Goal: Task Accomplishment & Management: Manage account settings

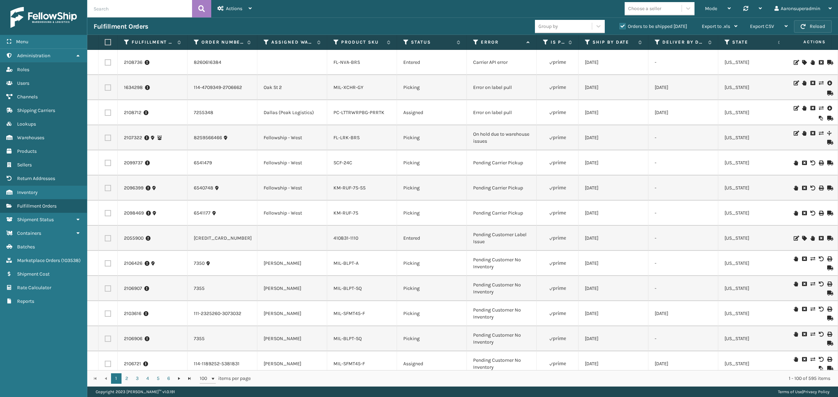
click at [821, 27] on button "Reload" at bounding box center [813, 26] width 38 height 13
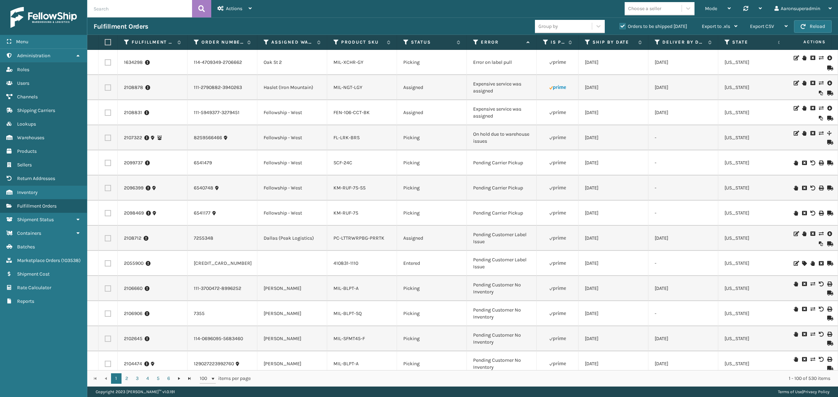
click at [819, 83] on icon at bounding box center [821, 83] width 4 height 5
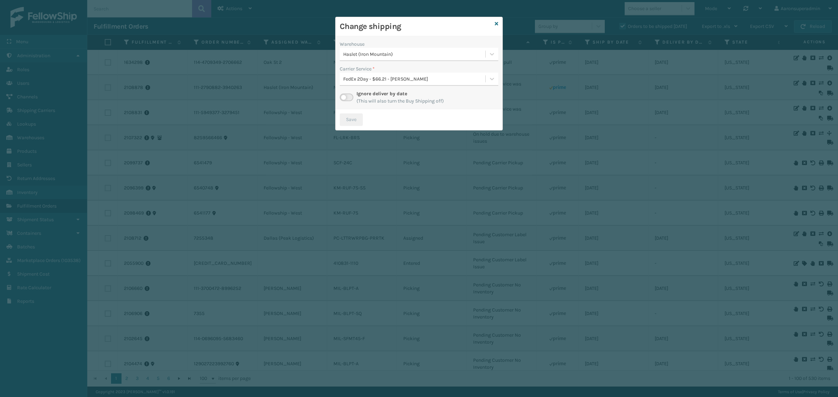
click at [377, 78] on div "FedEx 2Day - $66.21 - [PERSON_NAME]" at bounding box center [414, 78] width 143 height 7
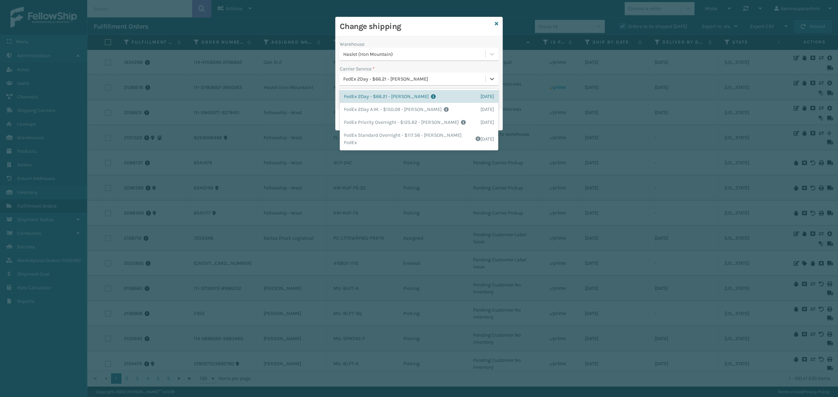
click at [381, 69] on div "Carrier Service *" at bounding box center [419, 68] width 159 height 7
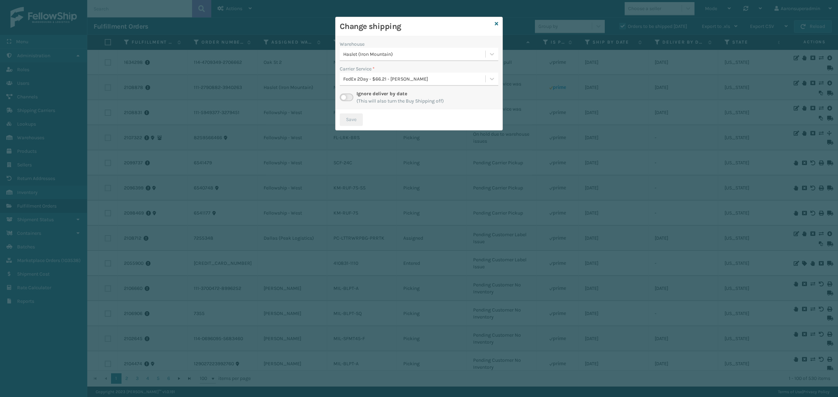
click at [346, 96] on label at bounding box center [347, 98] width 14 height 8
click at [344, 96] on input "checkbox" at bounding box center [342, 96] width 5 height 5
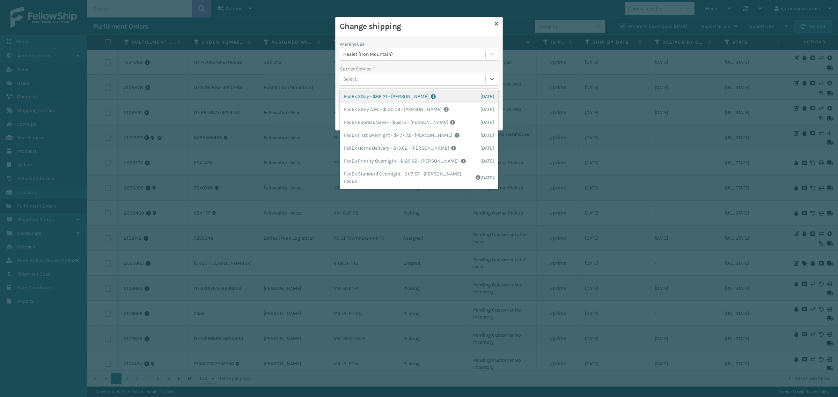
click at [378, 79] on div "Select..." at bounding box center [413, 79] width 146 height 12
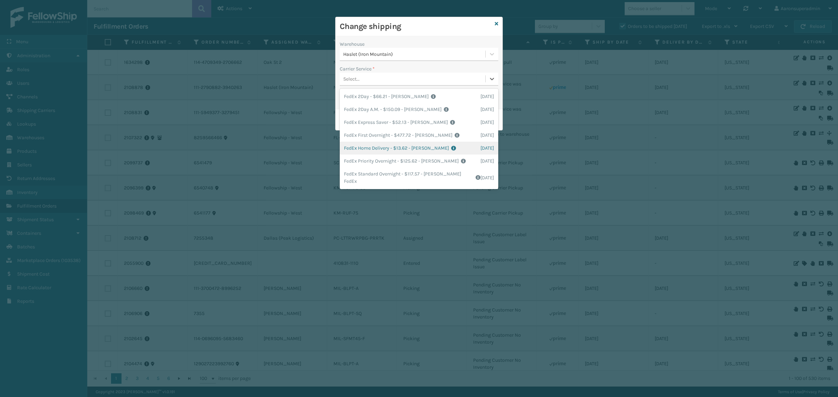
click at [367, 144] on div "FedEx Home Delivery - $13.62 - [PERSON_NAME] FedEx Shipping Cost $11.95 Surplus…" at bounding box center [419, 148] width 159 height 13
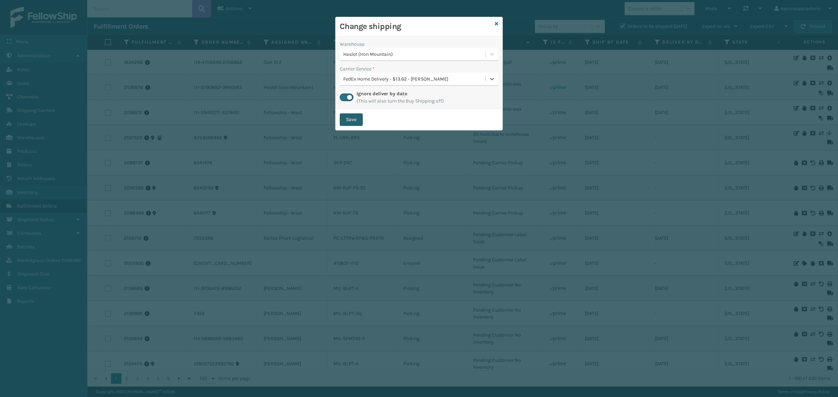
click at [358, 117] on button "Save" at bounding box center [351, 119] width 23 height 13
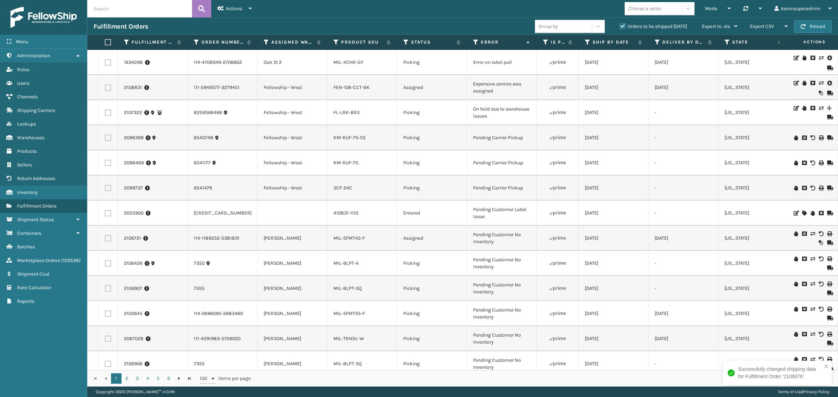
click at [819, 83] on icon at bounding box center [821, 83] width 4 height 5
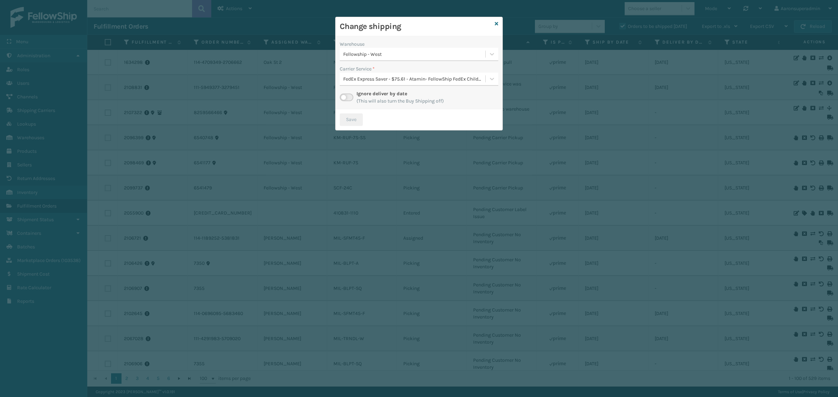
click at [348, 96] on label at bounding box center [347, 98] width 14 height 8
click at [344, 96] on input "checkbox" at bounding box center [342, 96] width 5 height 5
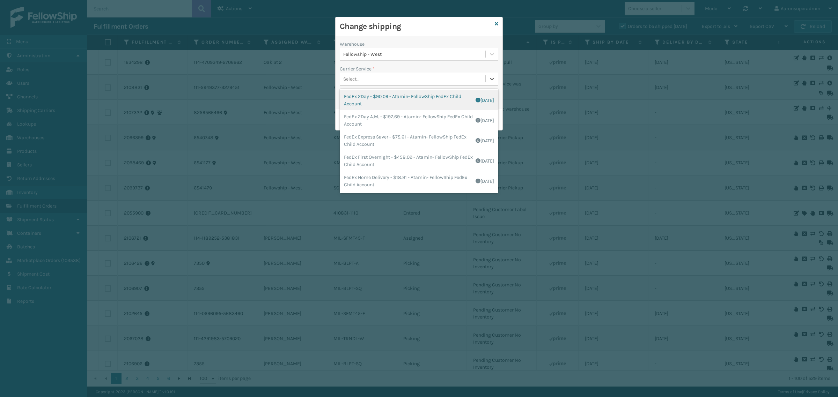
click at [368, 83] on div "Select..." at bounding box center [413, 79] width 146 height 12
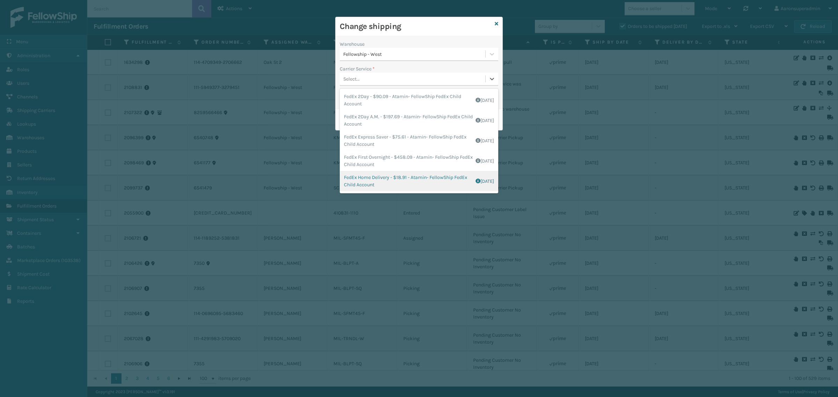
click at [370, 176] on div "FedEx Home Delivery - $18.91 - Atamin- FellowShip FedEx Child Account Shipping …" at bounding box center [419, 181] width 159 height 20
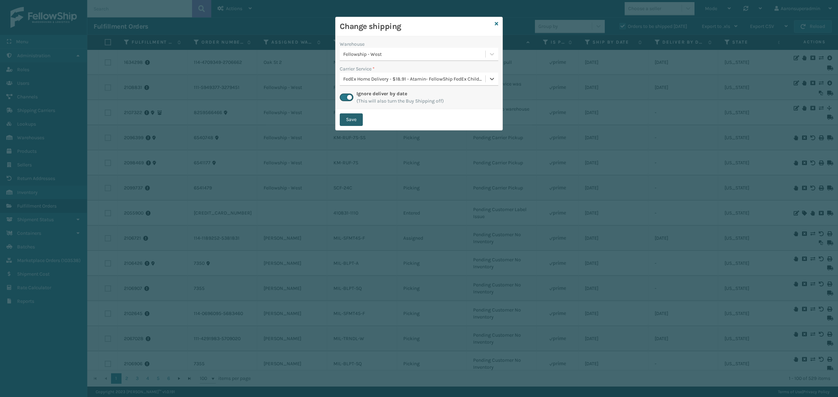
click at [353, 119] on button "Save" at bounding box center [351, 119] width 23 height 13
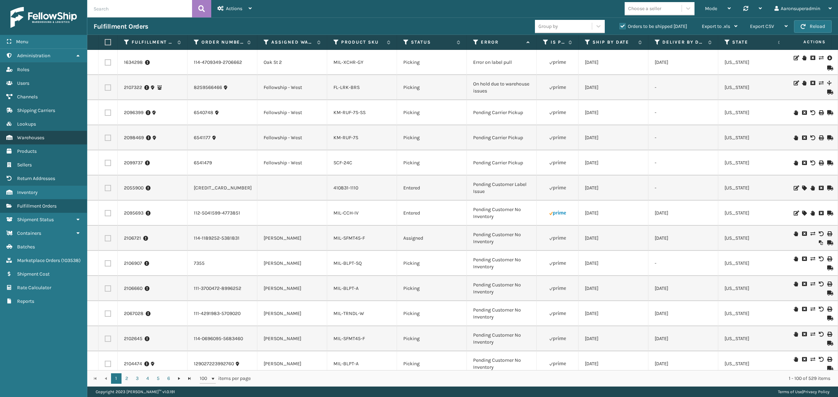
click at [43, 136] on span "Warehouses" at bounding box center [30, 138] width 27 height 6
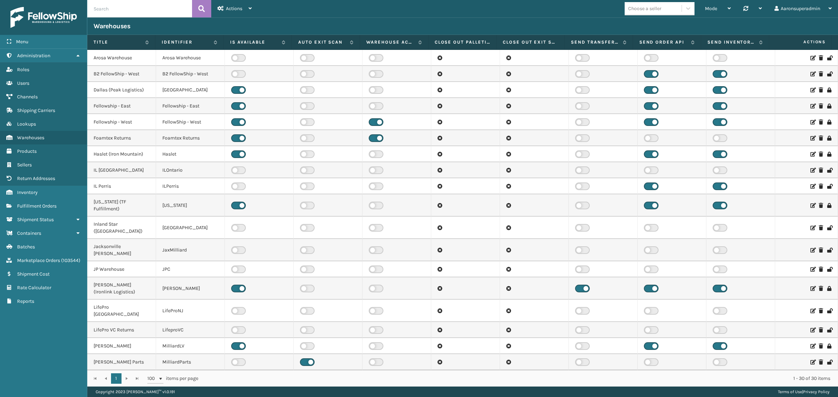
click at [809, 56] on div at bounding box center [806, 58] width 50 height 5
click at [810, 57] on icon at bounding box center [812, 58] width 4 height 5
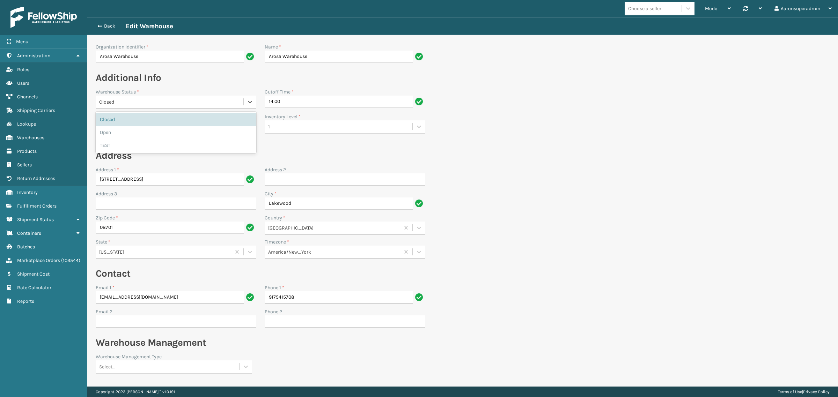
click at [135, 104] on div "Closed" at bounding box center [171, 101] width 145 height 7
click at [142, 92] on div "Warehouse Status *" at bounding box center [176, 91] width 161 height 7
click at [59, 200] on link "Fulfillment Orders" at bounding box center [43, 206] width 87 height 14
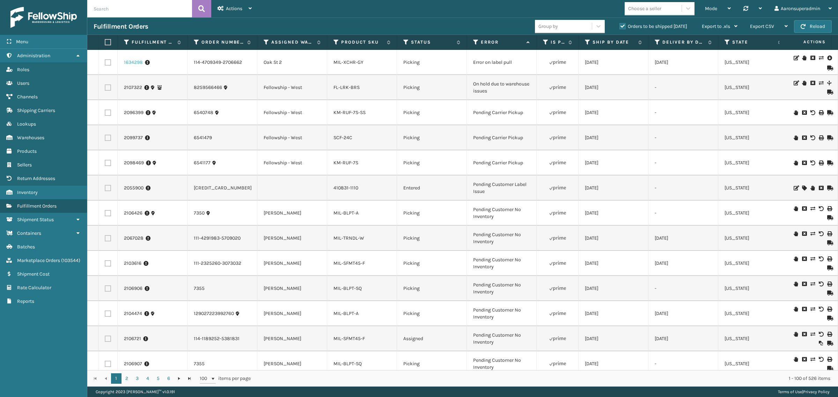
click at [126, 61] on link "1634298" at bounding box center [133, 62] width 19 height 7
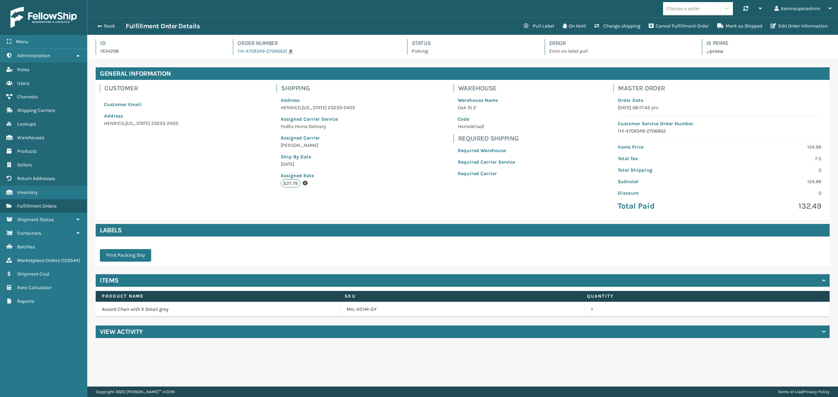
scroll to position [16, 751]
click at [105, 27] on button "Back" at bounding box center [110, 26] width 32 height 6
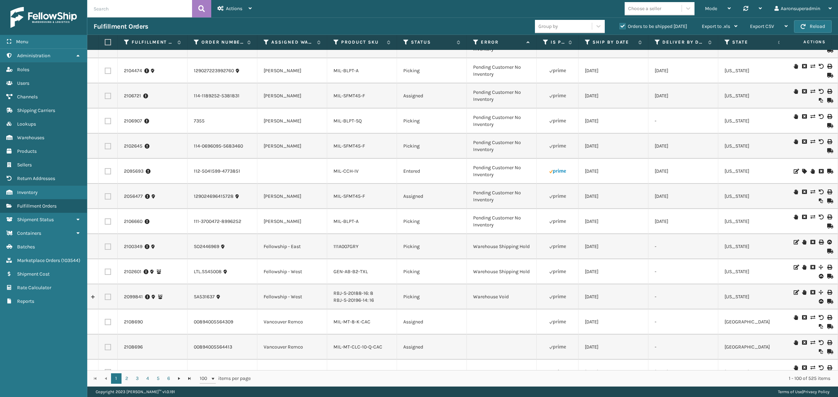
scroll to position [48, 0]
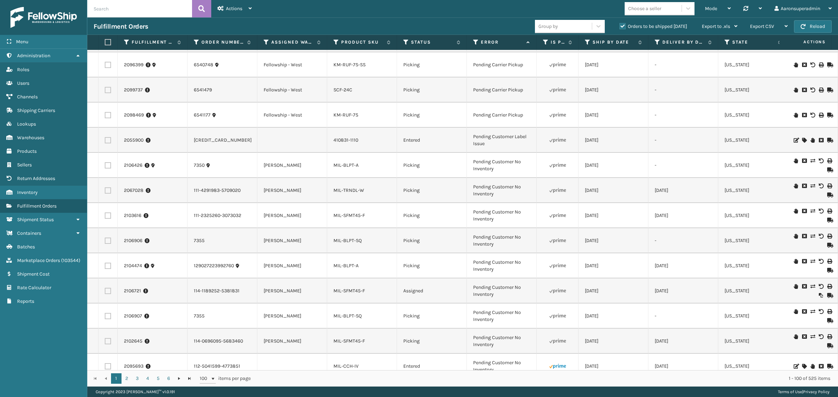
click at [823, 79] on td at bounding box center [812, 90] width 52 height 25
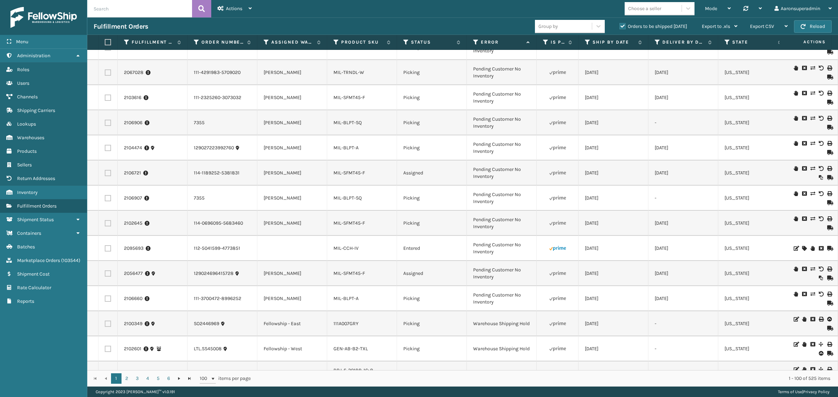
scroll to position [0, 0]
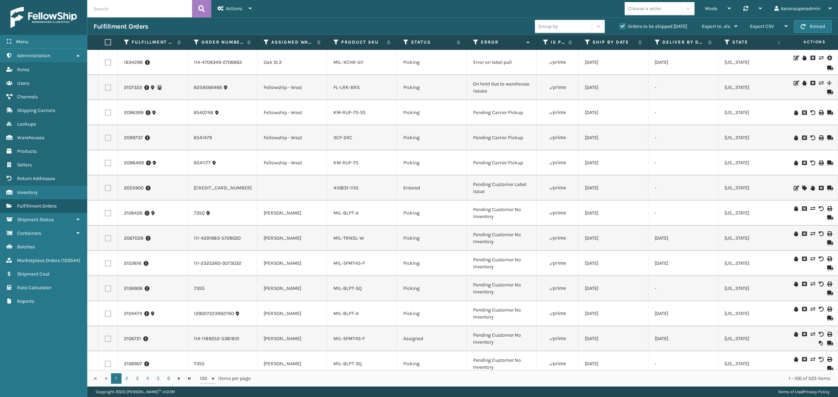
click at [802, 84] on icon at bounding box center [804, 83] width 4 height 5
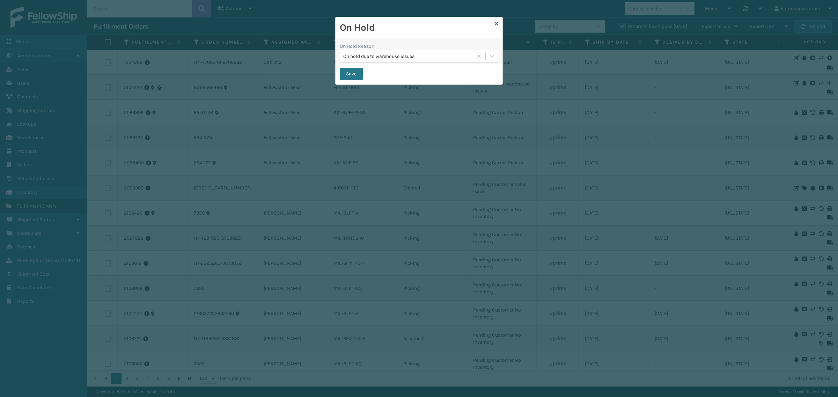
click at [493, 22] on div "On Hold" at bounding box center [419, 27] width 167 height 21
click at [496, 25] on icon at bounding box center [496, 23] width 3 height 5
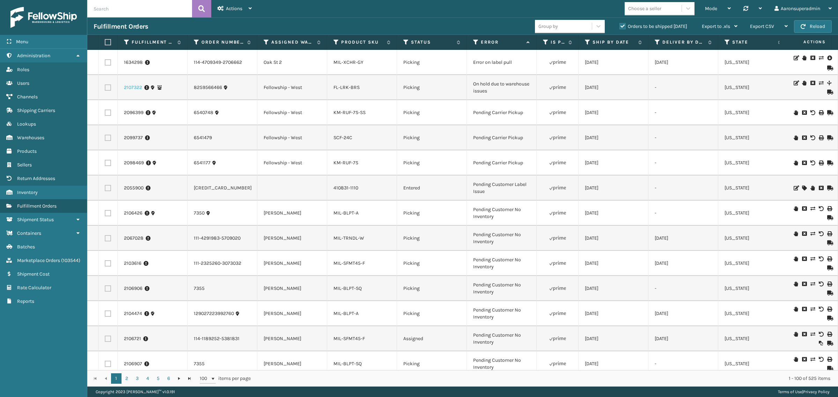
click at [136, 88] on link "2107322" at bounding box center [133, 87] width 18 height 7
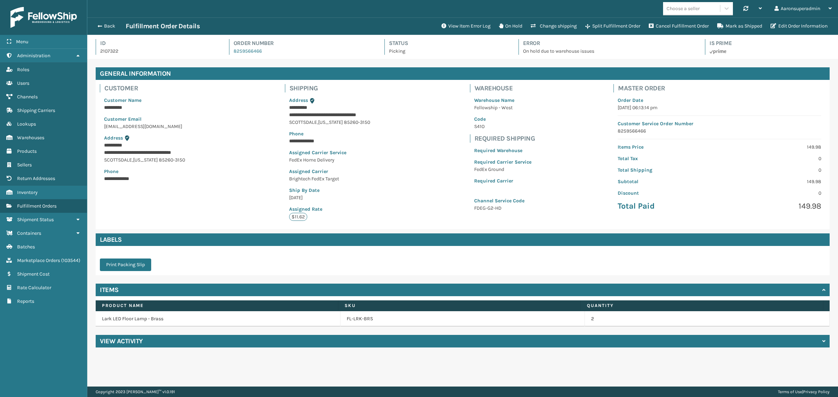
scroll to position [16, 751]
click at [132, 343] on h4 "View Activity" at bounding box center [121, 341] width 43 height 8
click at [791, 26] on button "Edit Order Information" at bounding box center [798, 26] width 65 height 14
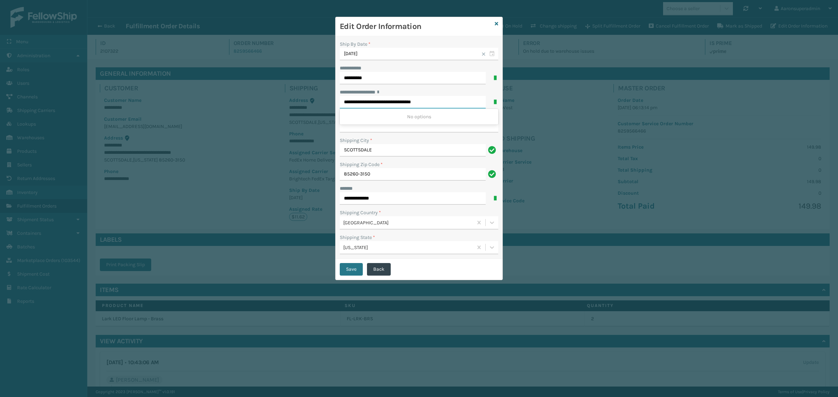
drag, startPoint x: 420, startPoint y: 102, endPoint x: 451, endPoint y: 107, distance: 31.1
click at [451, 107] on input "**********" at bounding box center [413, 102] width 146 height 13
type input "**********"
click at [391, 128] on input "**********" at bounding box center [419, 126] width 159 height 13
paste input "*********"
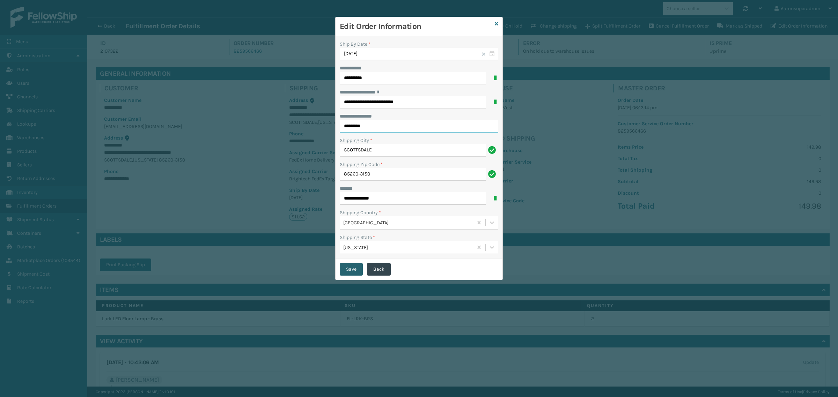
type input "*********"
click at [354, 268] on button "Save" at bounding box center [351, 269] width 23 height 13
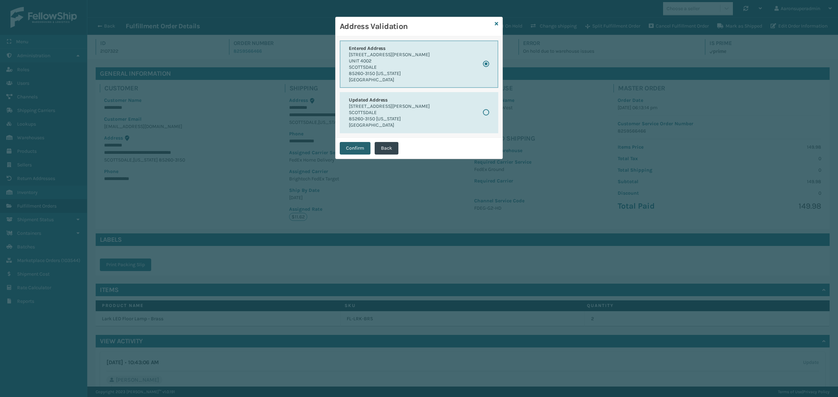
click at [348, 147] on button "Confirm" at bounding box center [355, 148] width 31 height 13
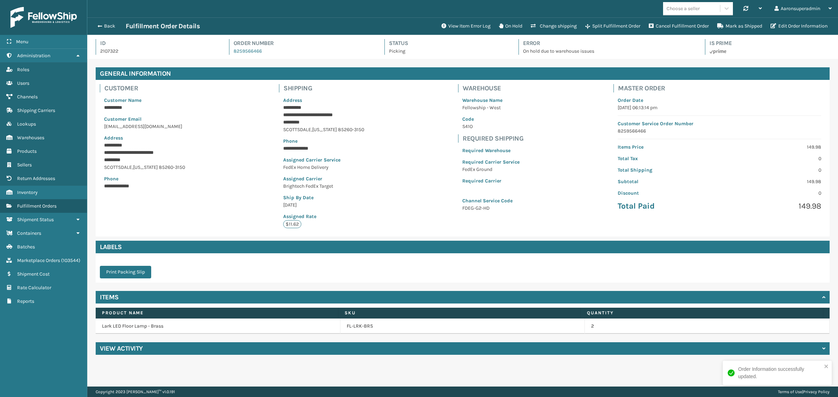
scroll to position [16, 751]
click at [505, 28] on button "On Hold" at bounding box center [511, 26] width 32 height 14
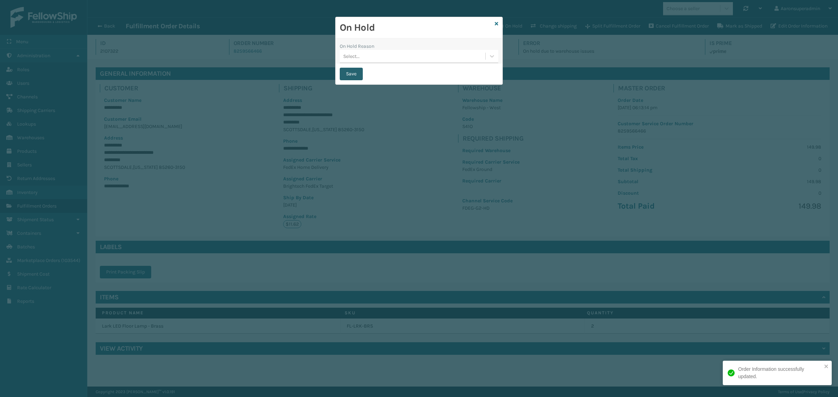
click at [354, 73] on button "Save" at bounding box center [351, 74] width 23 height 13
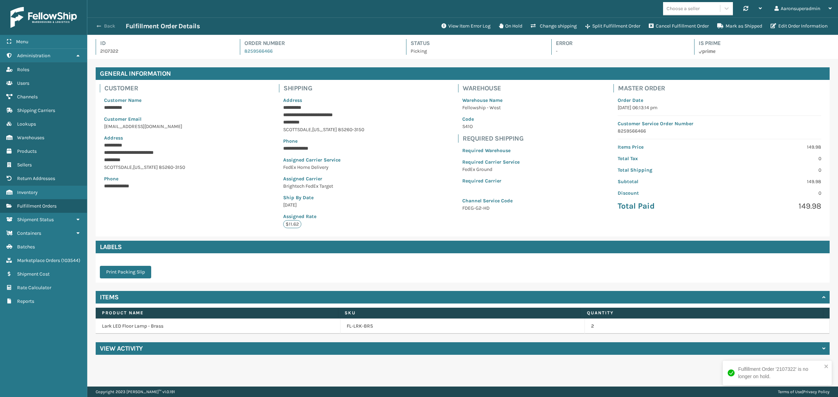
click at [108, 24] on button "Back" at bounding box center [110, 26] width 32 height 6
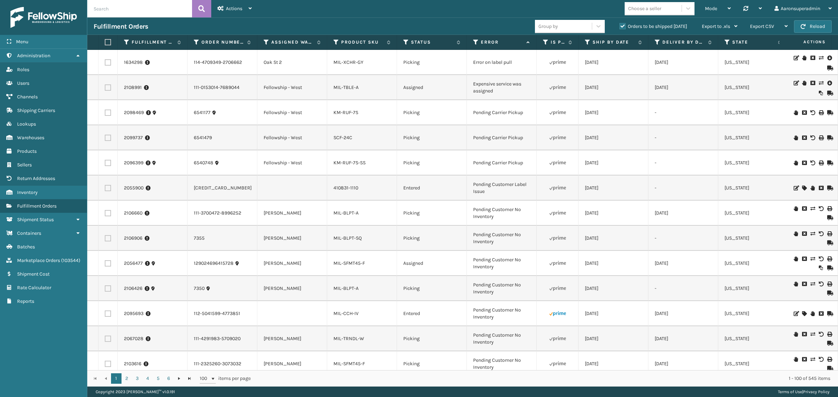
click at [819, 82] on icon at bounding box center [821, 83] width 4 height 5
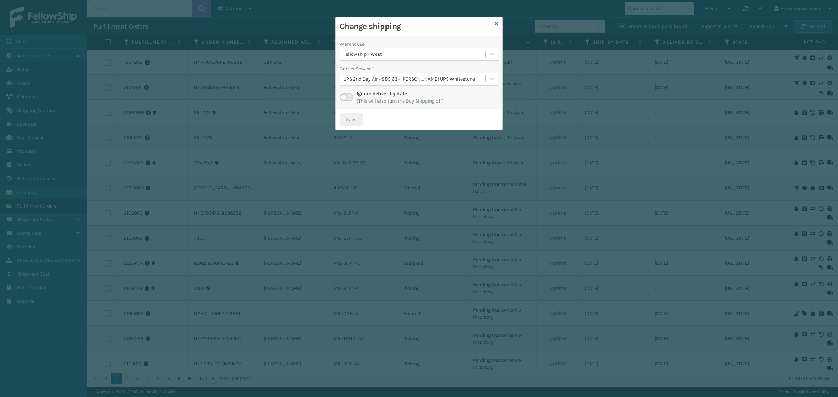
click at [349, 97] on label at bounding box center [347, 98] width 14 height 8
click at [344, 97] on input "checkbox" at bounding box center [342, 96] width 5 height 5
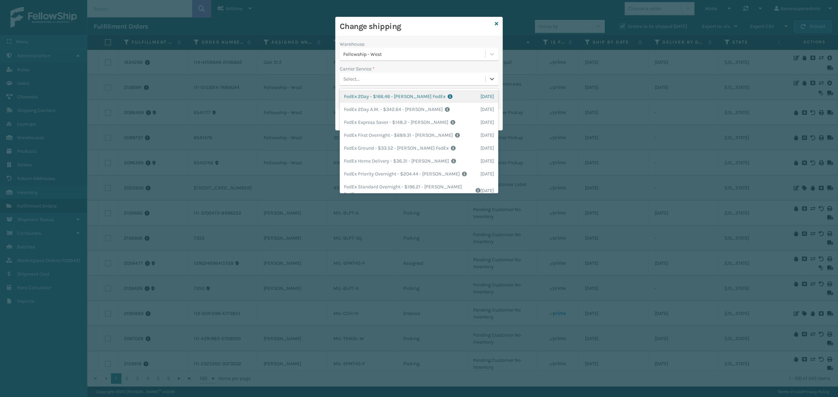
click at [420, 78] on div "Select..." at bounding box center [413, 79] width 146 height 12
click at [368, 156] on div "FedEx Home Delivery - $36.31 - [PERSON_NAME] FedEx Shipping Cost $31.85 Surplus…" at bounding box center [419, 161] width 159 height 13
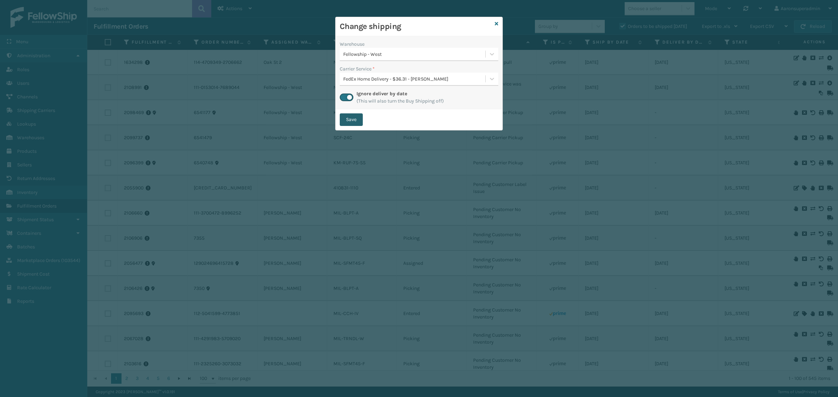
click at [348, 122] on button "Save" at bounding box center [351, 119] width 23 height 13
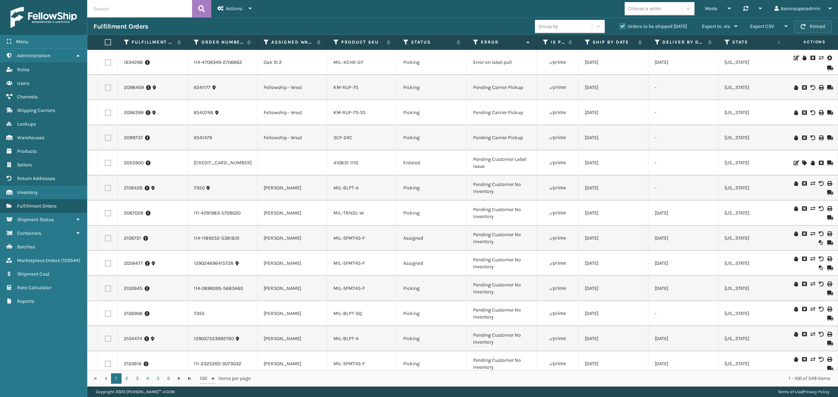
click at [807, 27] on button "Reload" at bounding box center [813, 26] width 38 height 13
click at [823, 27] on button "Reload" at bounding box center [813, 26] width 38 height 13
click at [128, 62] on link "1634298" at bounding box center [133, 62] width 19 height 7
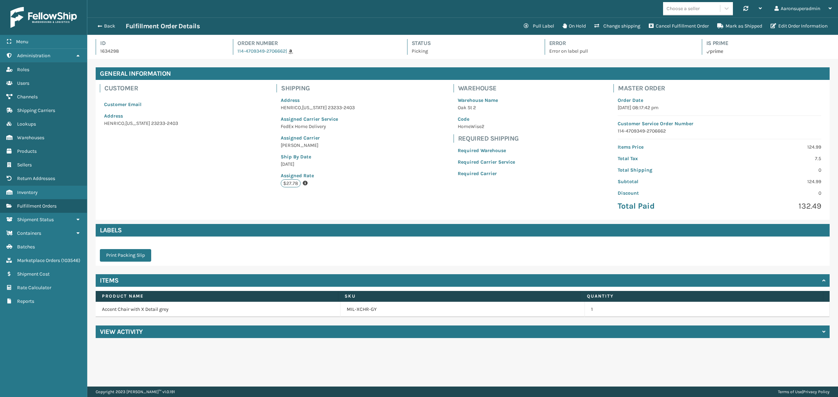
scroll to position [16, 751]
click at [135, 333] on h4 "View Activity" at bounding box center [121, 332] width 43 height 8
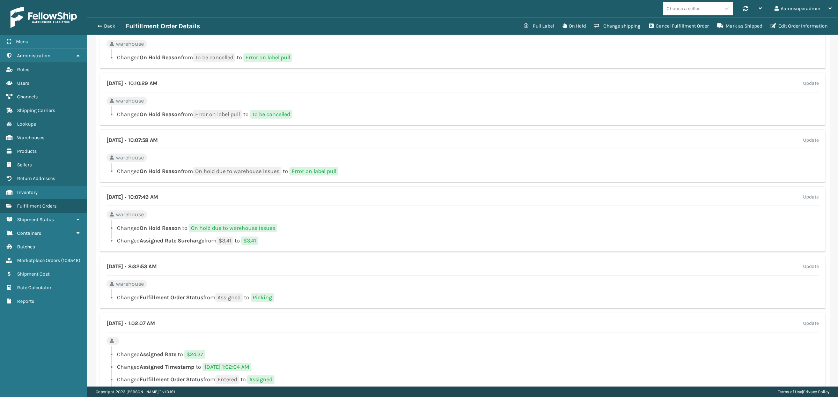
scroll to position [554, 0]
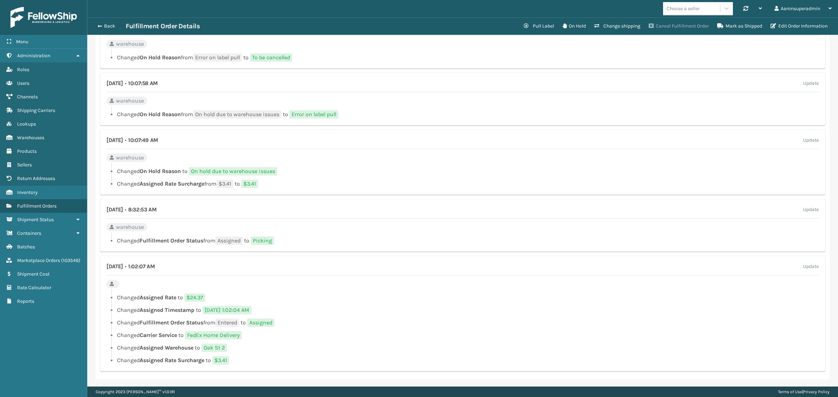
click at [674, 26] on button "Cancel Fulfillment Order" at bounding box center [679, 26] width 68 height 14
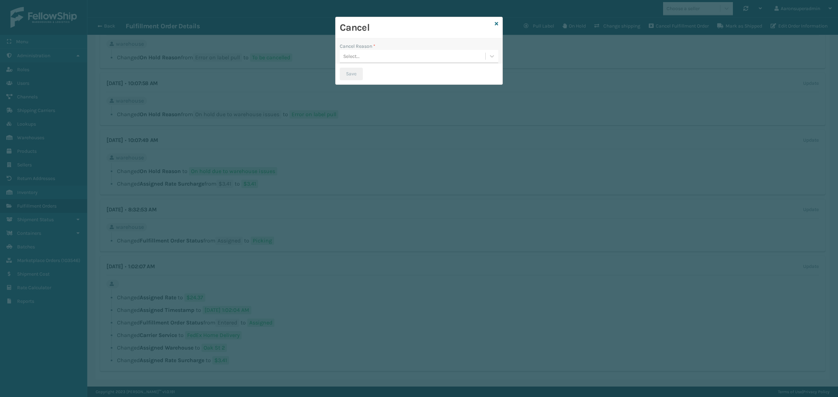
click at [429, 53] on div "Select..." at bounding box center [413, 57] width 146 height 12
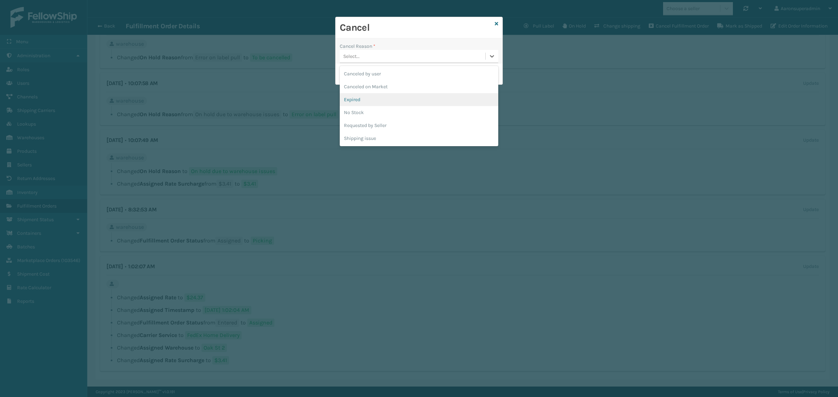
click at [362, 103] on div "Expired" at bounding box center [419, 99] width 159 height 13
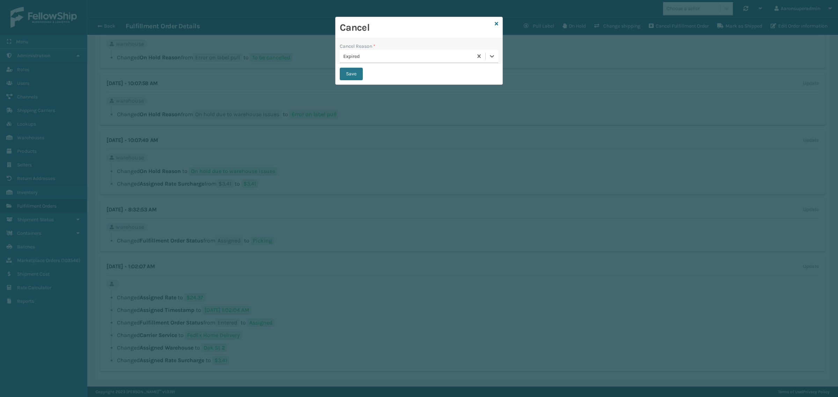
click at [352, 81] on div "Save" at bounding box center [419, 74] width 167 height 21
click at [345, 75] on button "Save" at bounding box center [351, 74] width 23 height 13
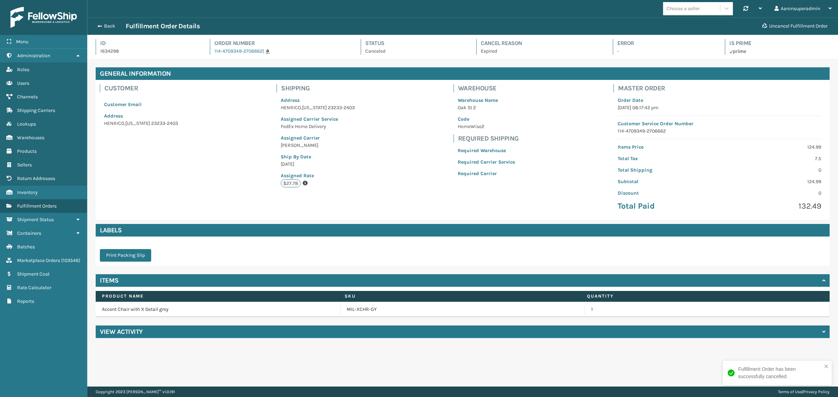
scroll to position [16, 751]
click at [106, 27] on button "Back" at bounding box center [110, 26] width 32 height 6
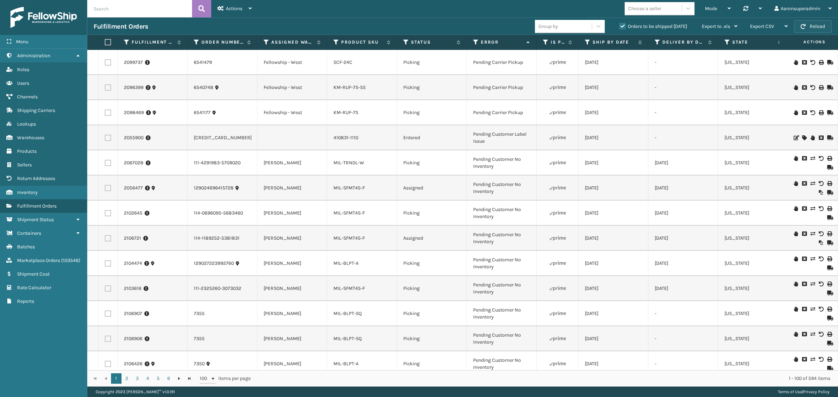
click at [808, 27] on button "Reload" at bounding box center [813, 26] width 38 height 13
click at [184, 13] on input "text" at bounding box center [139, 8] width 105 height 17
paste input "2106660,2106426,2104474,2106906,2106907,2102645,2106721,2103616,2056477,2067028"
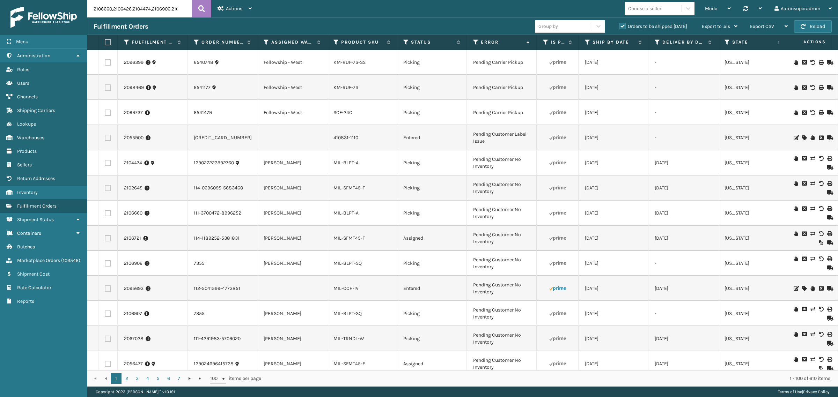
scroll to position [0, 108]
type input "2106660,2106426,2104474,2106906,2106907,2102645,2106721,2103616,2056477,2067028"
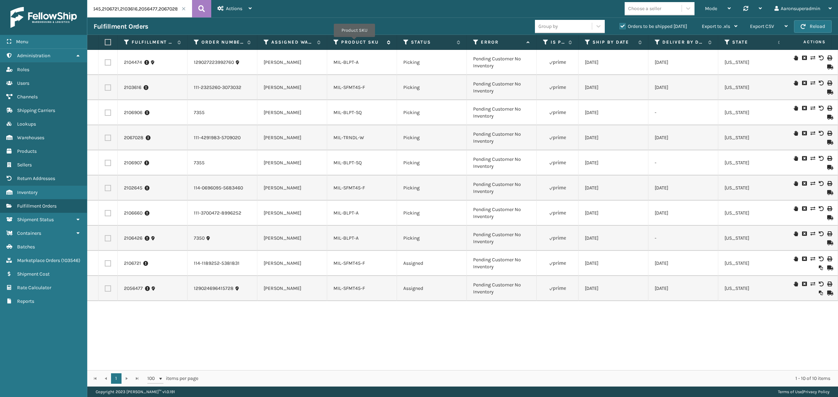
click at [354, 41] on label "Product SKU" at bounding box center [362, 42] width 42 height 6
click at [344, 60] on link "MIL-BLPT-A" at bounding box center [345, 62] width 25 height 6
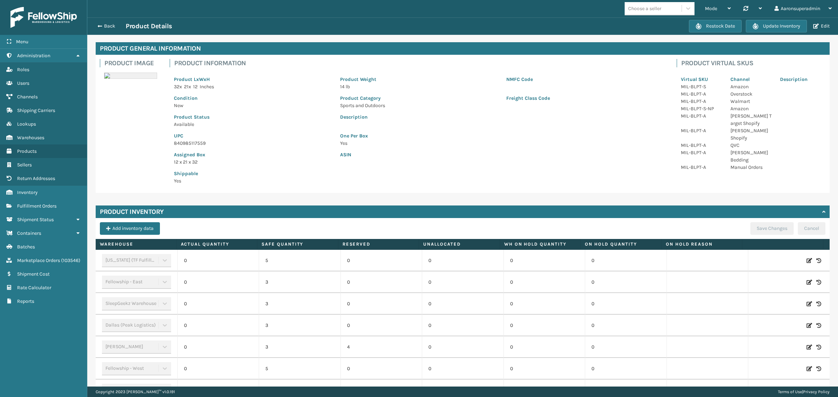
scroll to position [73, 0]
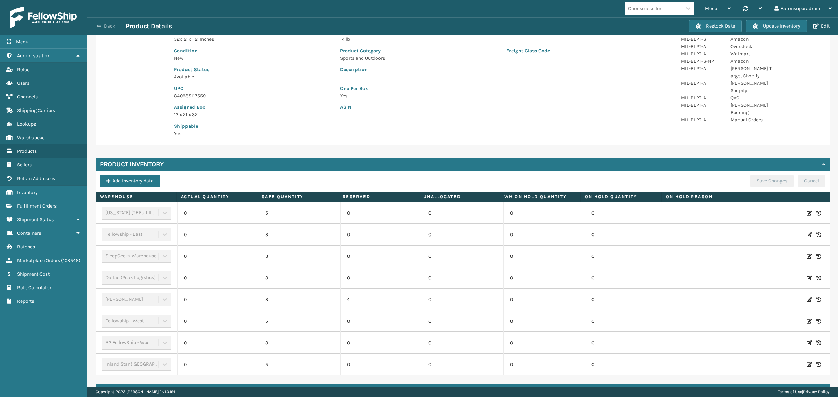
click at [103, 27] on button "Back" at bounding box center [110, 26] width 32 height 6
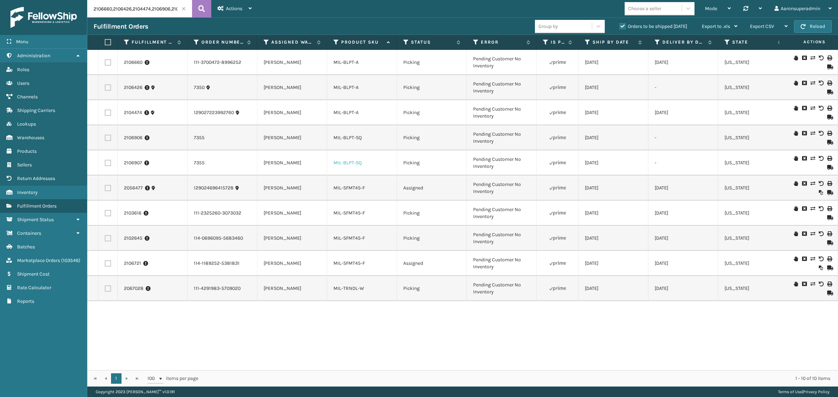
click at [346, 165] on link "MIL-BLPT-SQ" at bounding box center [347, 163] width 28 height 6
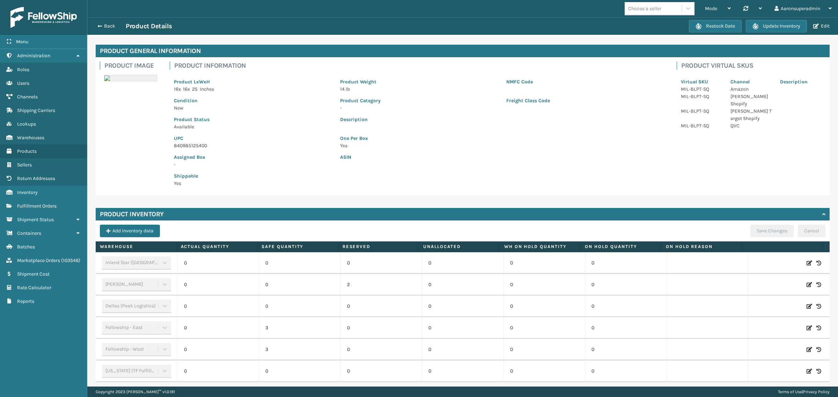
scroll to position [47, 0]
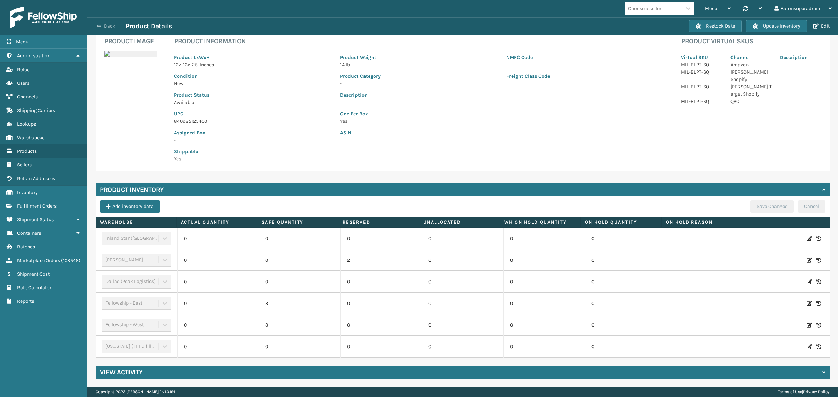
click at [103, 23] on button "Back" at bounding box center [110, 26] width 32 height 6
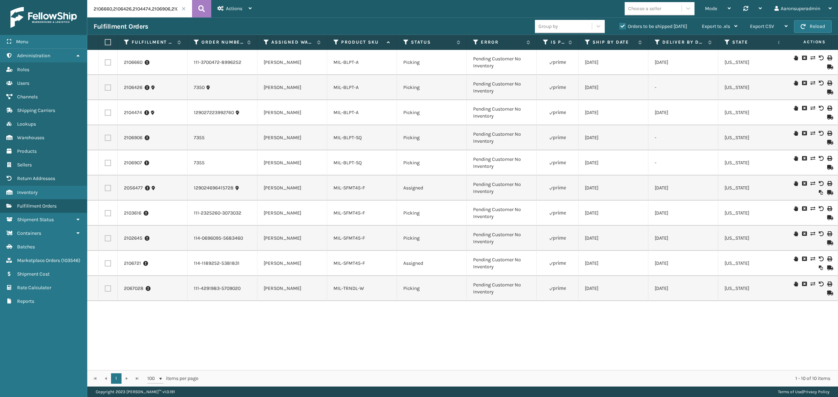
click at [353, 243] on td "MIL-SFMT45-F" at bounding box center [362, 238] width 70 height 25
click at [352, 238] on link "MIL-SFMT45-F" at bounding box center [348, 238] width 31 height 6
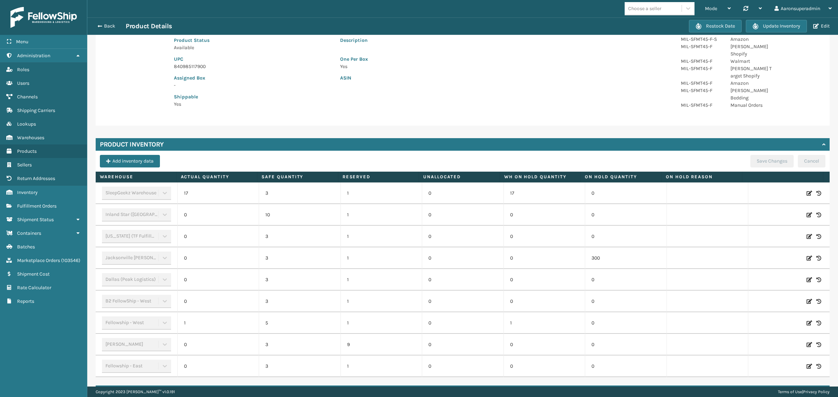
scroll to position [112, 0]
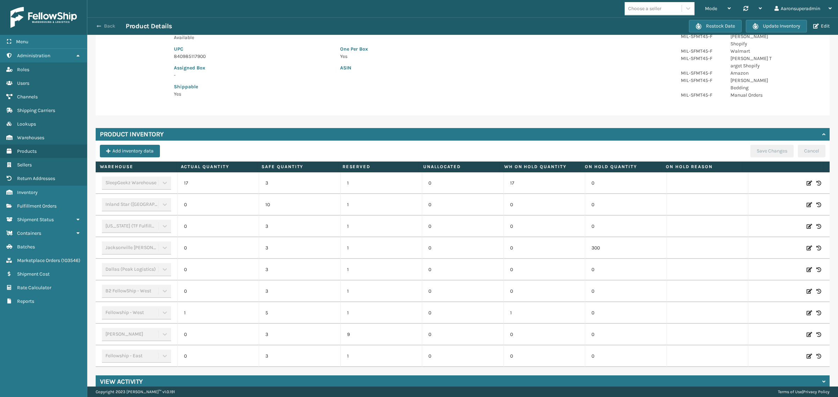
click at [98, 24] on span "button" at bounding box center [99, 26] width 4 height 5
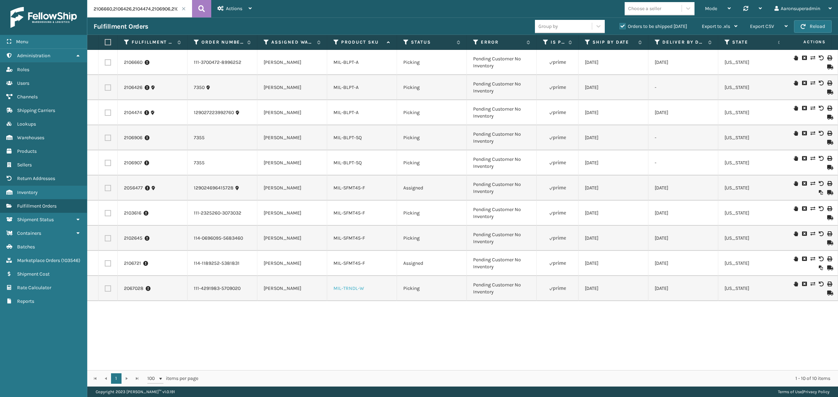
click at [348, 289] on link "MIL-TRNDL-W" at bounding box center [348, 289] width 31 height 6
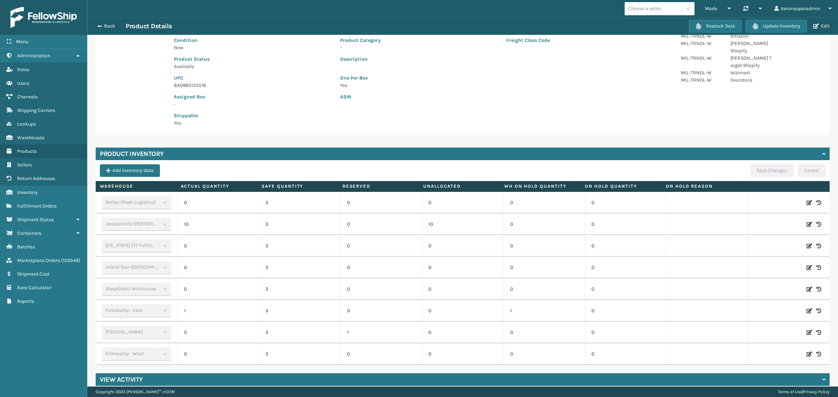
scroll to position [90, 0]
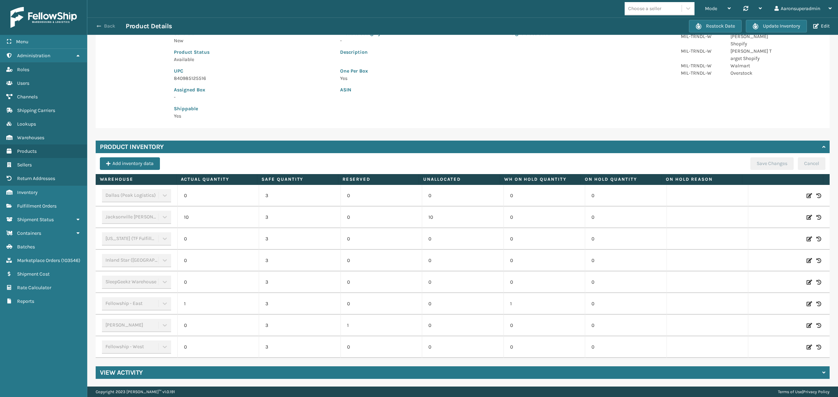
click at [101, 24] on span "button" at bounding box center [99, 26] width 4 height 5
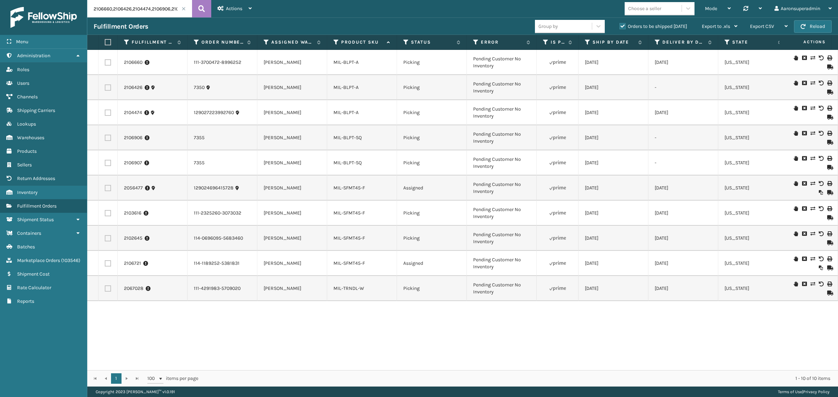
click at [107, 42] on label at bounding box center [107, 42] width 4 height 6
click at [105, 42] on input "checkbox" at bounding box center [105, 42] width 0 height 5
checkbox input "true"
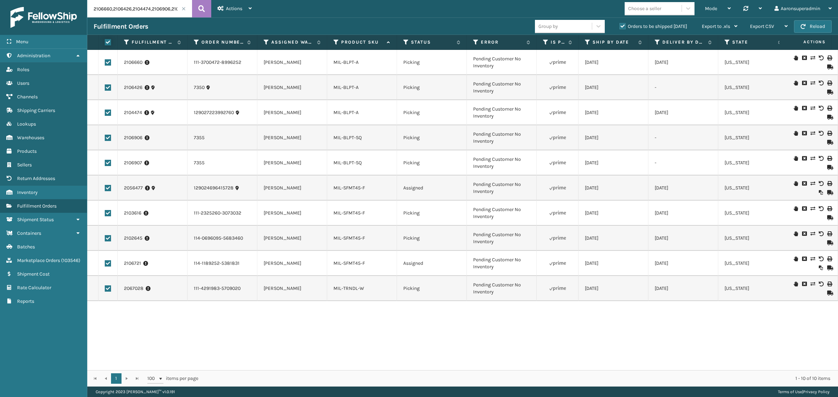
checkbox input "true"
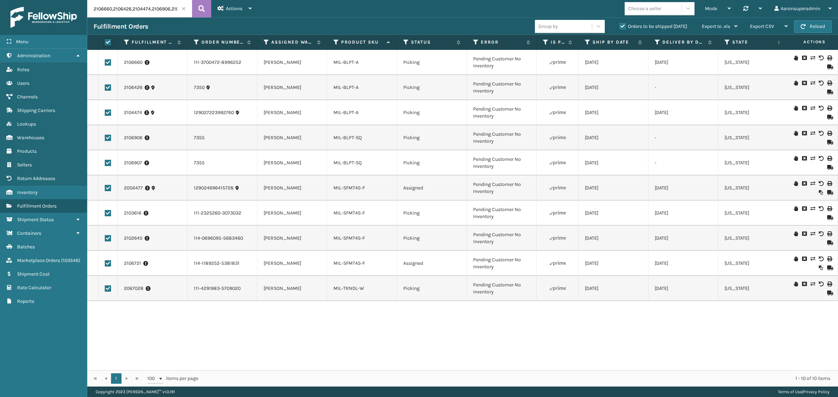
checkbox input "true"
click at [574, 28] on span "Bulk Actions" at bounding box center [580, 26] width 28 height 6
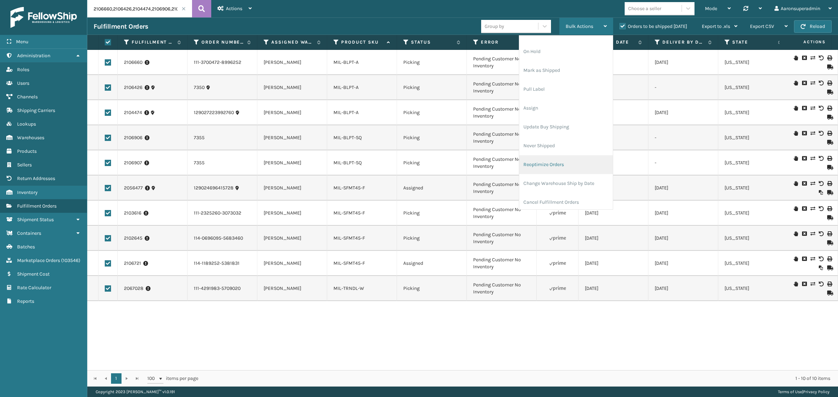
scroll to position [34, 0]
click at [567, 183] on li "Cancel Fulfillment Orders" at bounding box center [566, 181] width 94 height 19
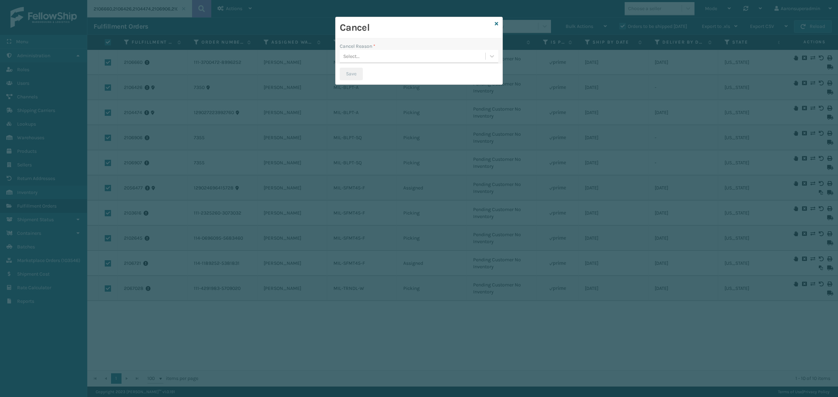
click at [415, 58] on div "Select..." at bounding box center [413, 57] width 146 height 12
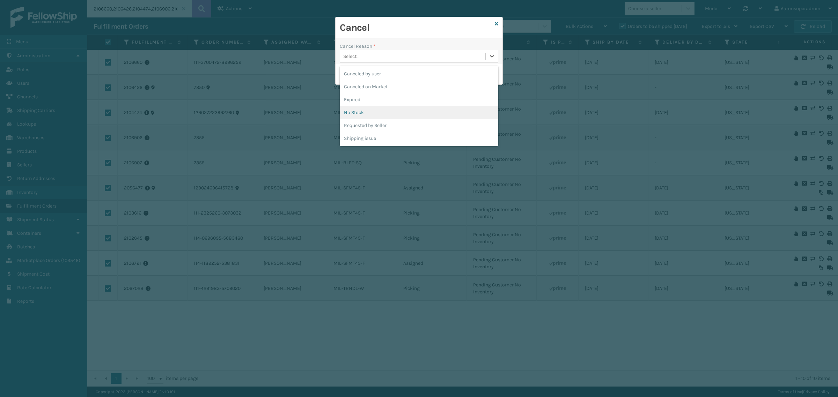
click at [409, 112] on div "No Stock" at bounding box center [419, 112] width 159 height 13
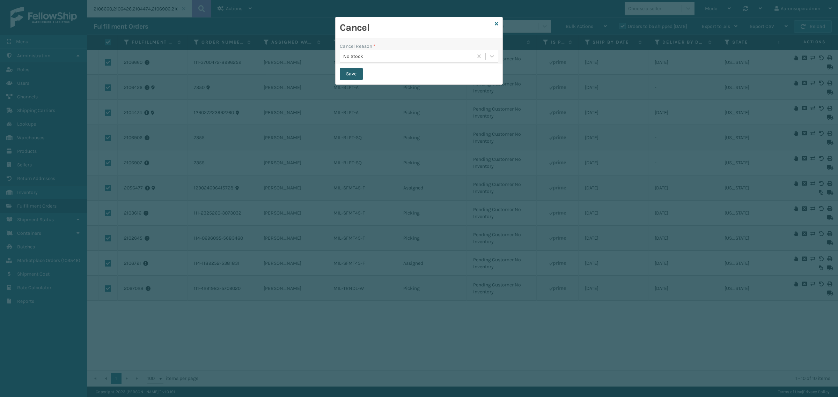
click at [349, 74] on button "Save" at bounding box center [351, 74] width 23 height 13
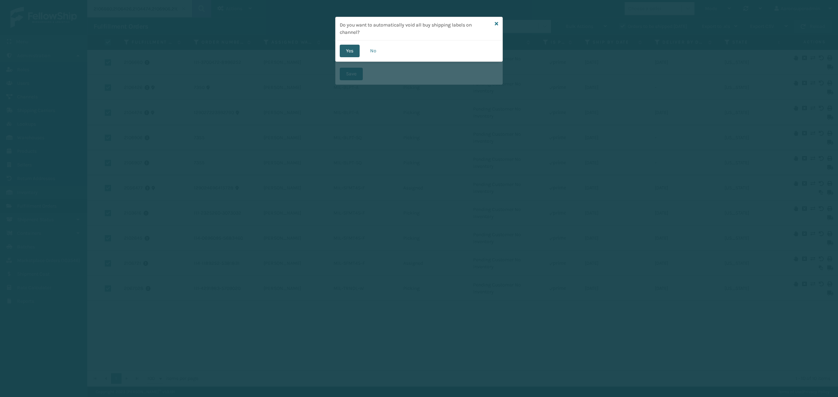
click at [356, 52] on button "Yes" at bounding box center [350, 51] width 20 height 13
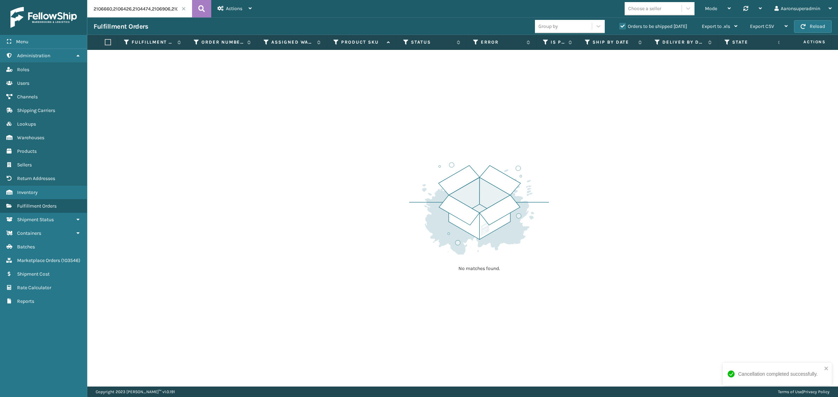
click at [184, 9] on span at bounding box center [184, 9] width 4 height 4
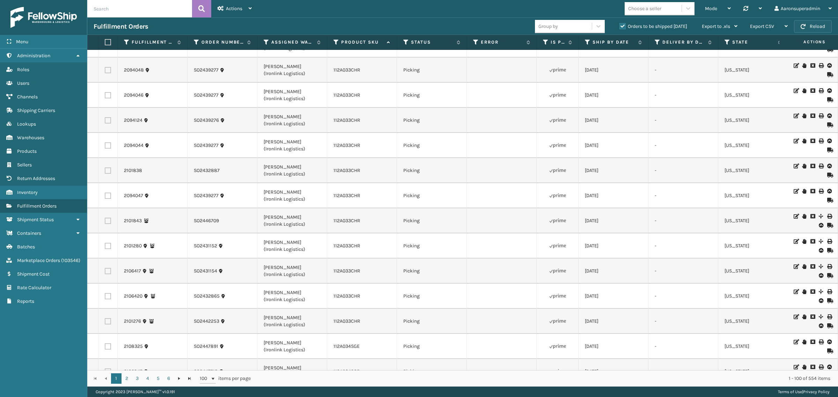
scroll to position [60, 0]
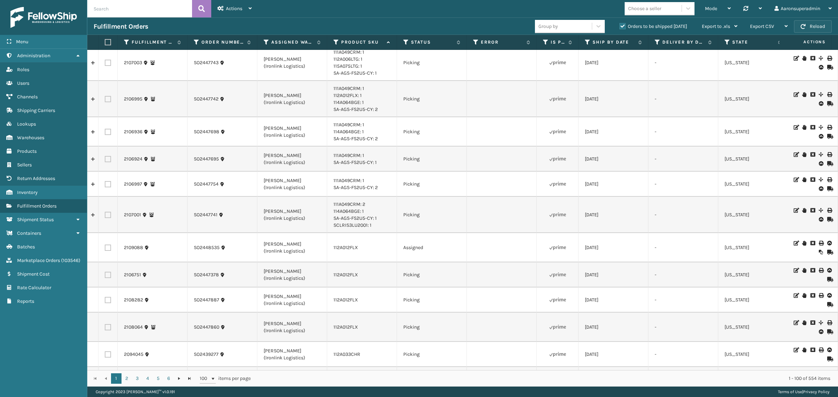
click at [812, 21] on button "Reload" at bounding box center [813, 26] width 38 height 13
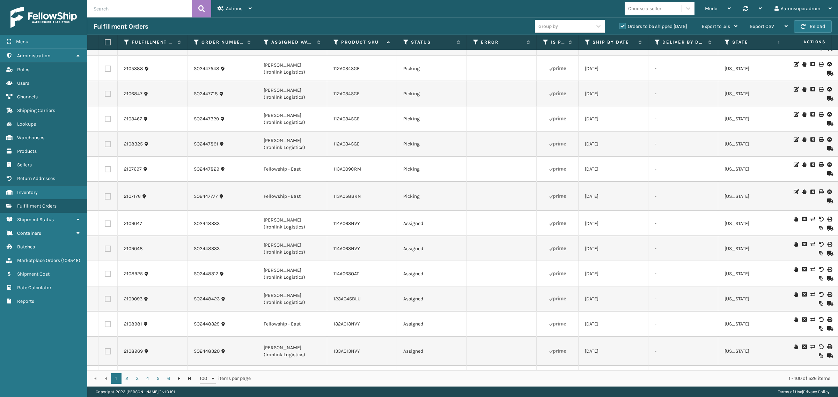
scroll to position [494, 0]
click at [491, 39] on label "Error" at bounding box center [502, 42] width 42 height 6
